Goal: Check status: Check status

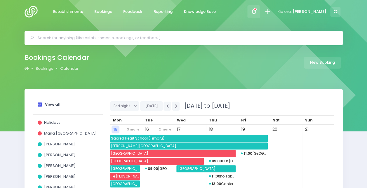
click at [257, 13] on icon at bounding box center [253, 11] width 7 height 7
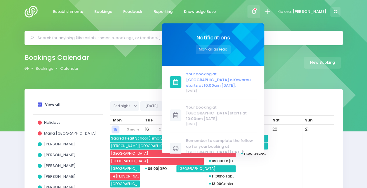
click at [226, 77] on span "Your booking at [GEOGRAPHIC_DATA] o Kawarau starts at 10:00am [DATE]." at bounding box center [221, 79] width 71 height 17
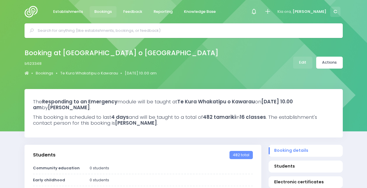
select select "5"
